Goal: Consume media (video, audio): Consume media (video, audio)

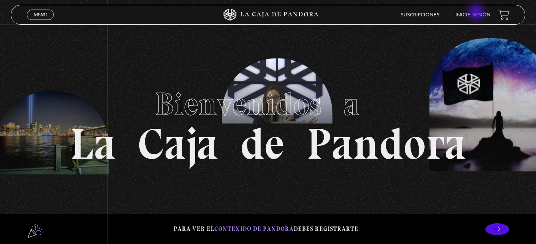
click at [478, 13] on link "Inicie sesión" at bounding box center [473, 15] width 35 height 5
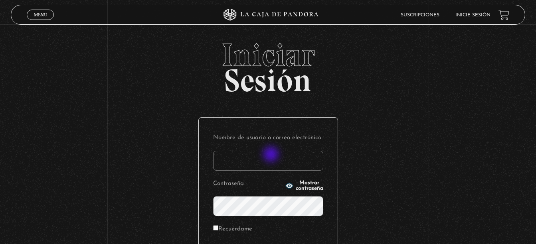
click at [272, 155] on input "Nombre de usuario o correo electrónico" at bounding box center [268, 161] width 110 height 20
type input "mvjustiniano.11@gmail.com"
click at [292, 217] on form "Nombre de usuario o correo electrónico mvjustiniano.11@gmail.com Contraseña Mos…" at bounding box center [268, 199] width 110 height 135
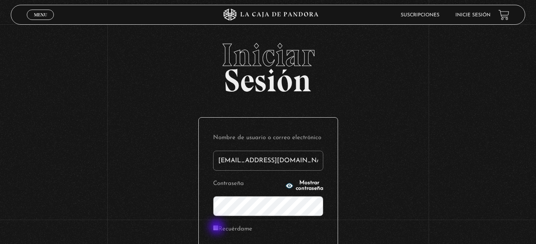
click at [218, 228] on input "Recuérdame" at bounding box center [215, 228] width 5 height 5
checkbox input "true"
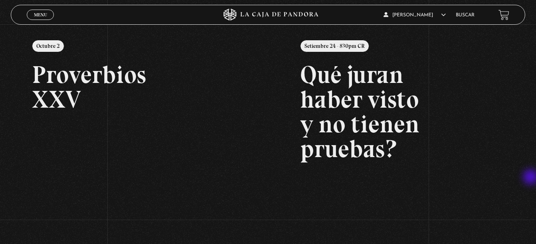
scroll to position [80, 0]
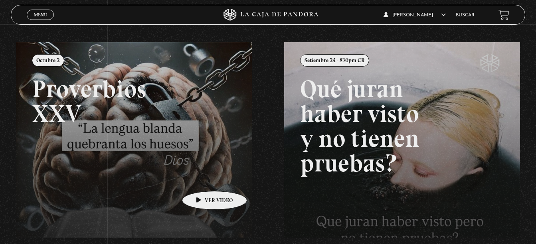
click at [202, 179] on link at bounding box center [284, 164] width 536 height 244
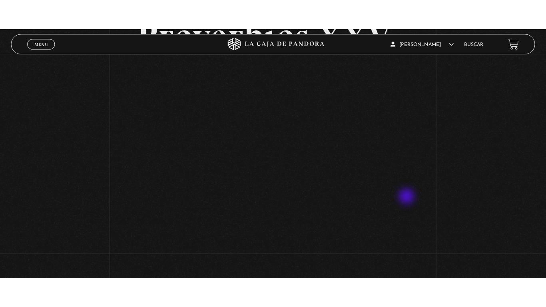
scroll to position [80, 0]
